Goal: Task Accomplishment & Management: Manage account settings

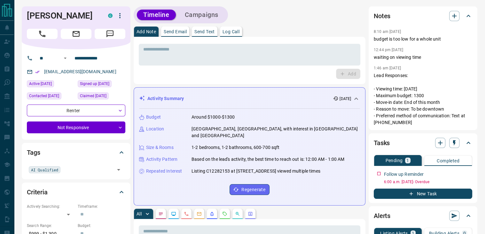
click at [116, 15] on icon "button" at bounding box center [120, 16] width 8 height 8
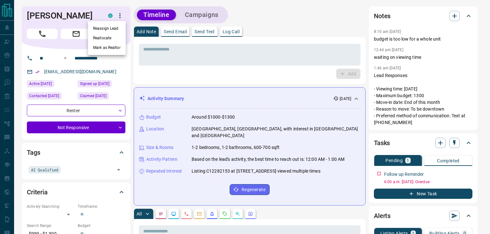
click at [321, 3] on div at bounding box center [245, 117] width 490 height 234
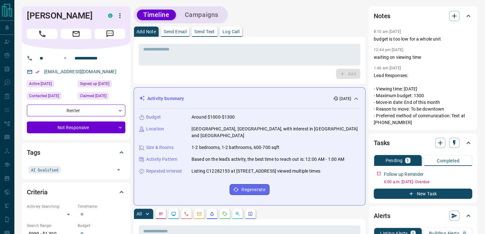
click at [303, 11] on div "Timeline Campaigns" at bounding box center [250, 14] width 232 height 17
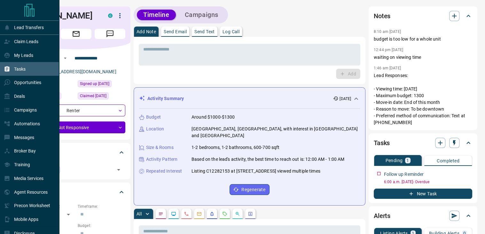
click at [23, 69] on p "Tasks" at bounding box center [20, 69] width 12 height 5
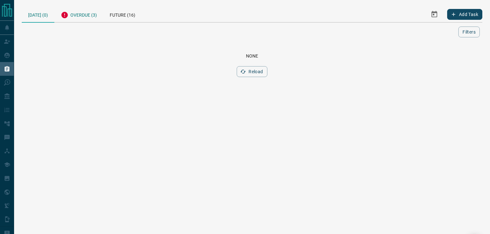
click at [84, 14] on div "Overdue (3)" at bounding box center [78, 14] width 49 height 16
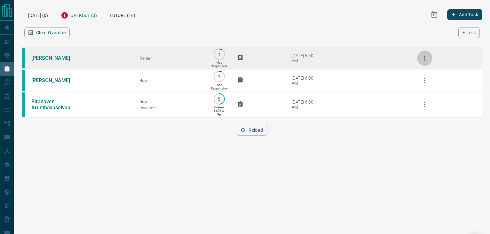
click at [422, 59] on icon "button" at bounding box center [425, 58] width 8 height 8
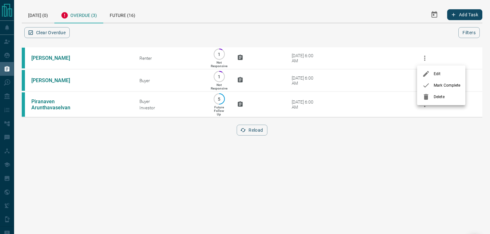
click at [427, 92] on li "Delete" at bounding box center [441, 97] width 48 height 12
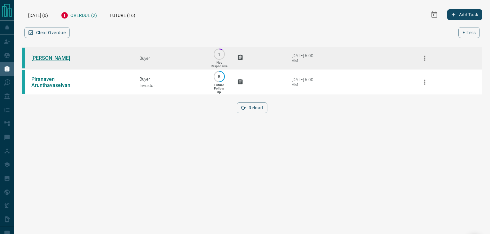
click at [33, 56] on link "[PERSON_NAME]" at bounding box center [55, 58] width 48 height 6
click at [52, 57] on link "[PERSON_NAME]" at bounding box center [55, 58] width 48 height 6
